Goal: Navigation & Orientation: Find specific page/section

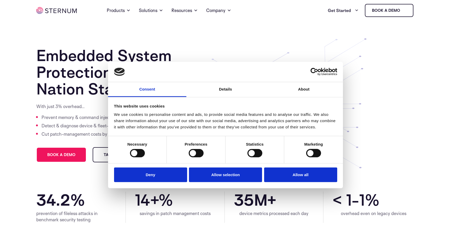
click at [290, 169] on button "Allow all" at bounding box center [300, 174] width 73 height 15
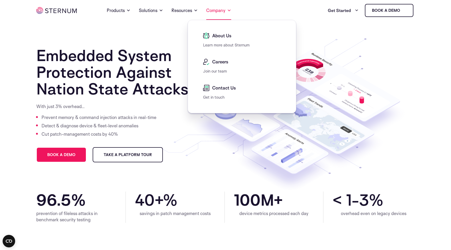
click at [227, 12] on span at bounding box center [229, 10] width 4 height 6
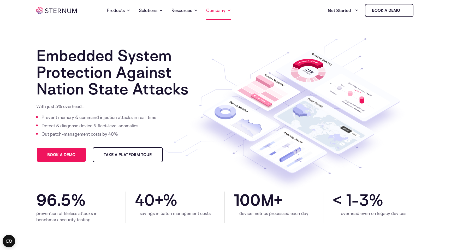
click at [227, 12] on span at bounding box center [229, 10] width 4 height 6
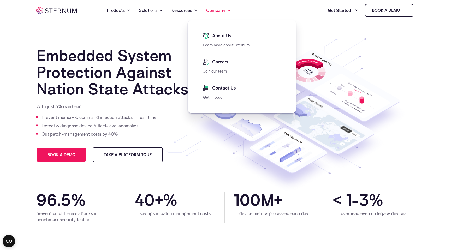
click at [219, 38] on span "About Us" at bounding box center [221, 36] width 21 height 6
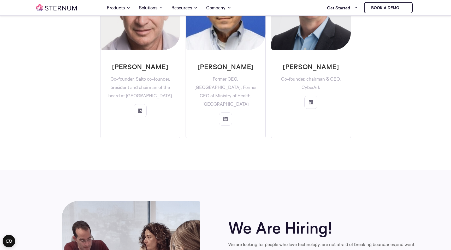
scroll to position [1582, 0]
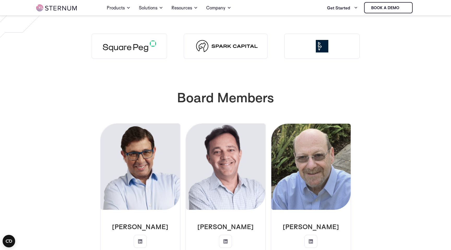
scroll to position [1214, 0]
